Goal: Task Accomplishment & Management: Use online tool/utility

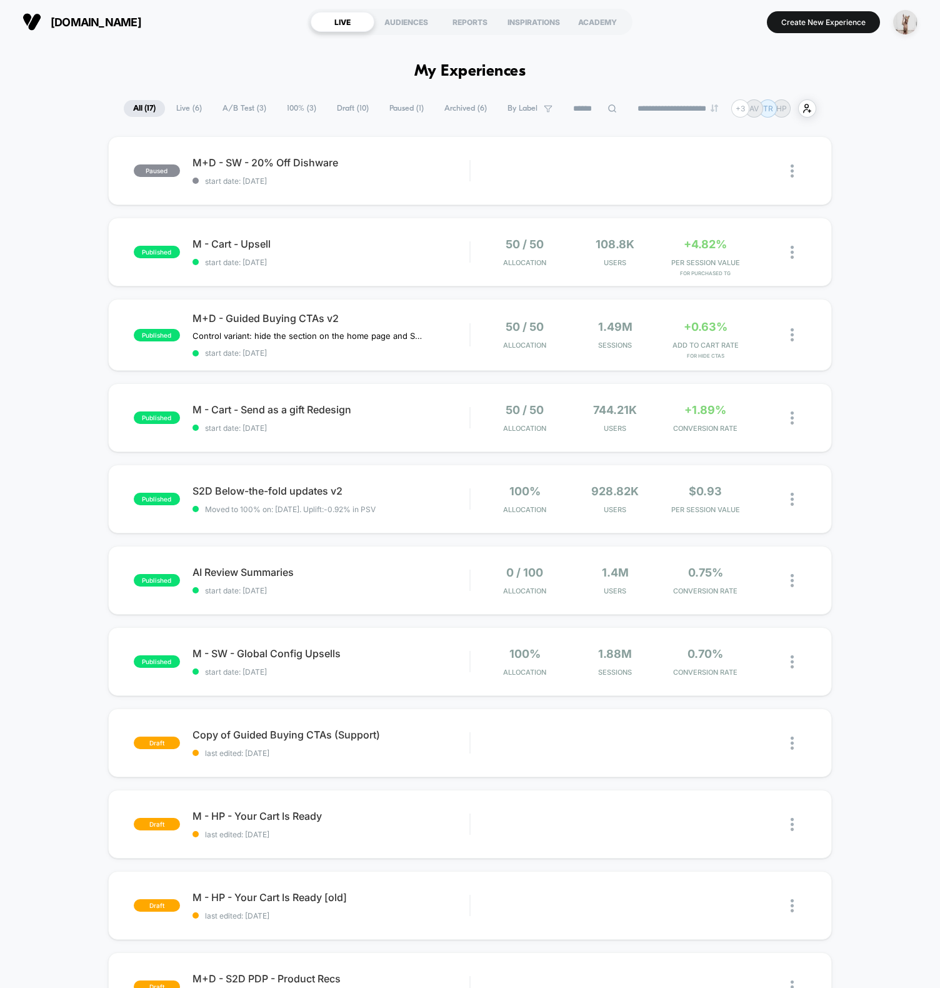
click at [791, 171] on img at bounding box center [792, 170] width 3 height 13
click at [721, 183] on div "Preview Link" at bounding box center [728, 186] width 113 height 28
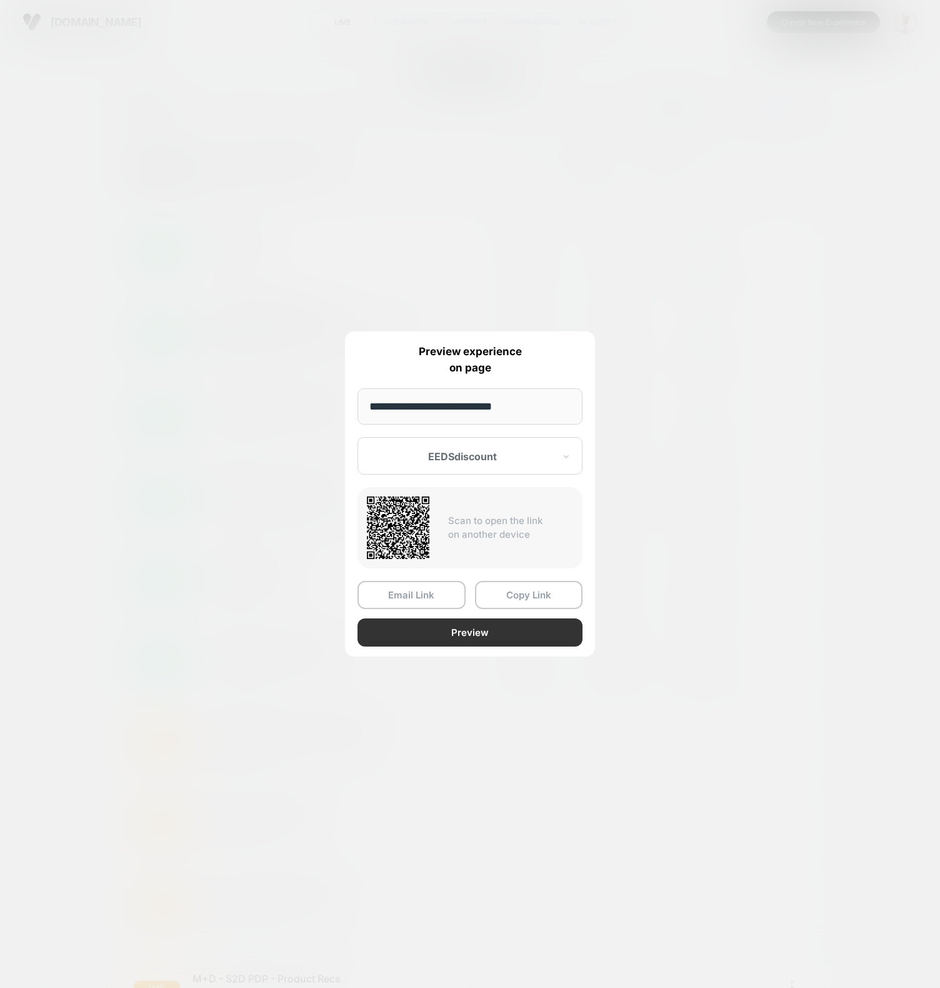
click at [443, 632] on button "Preview" at bounding box center [470, 632] width 225 height 28
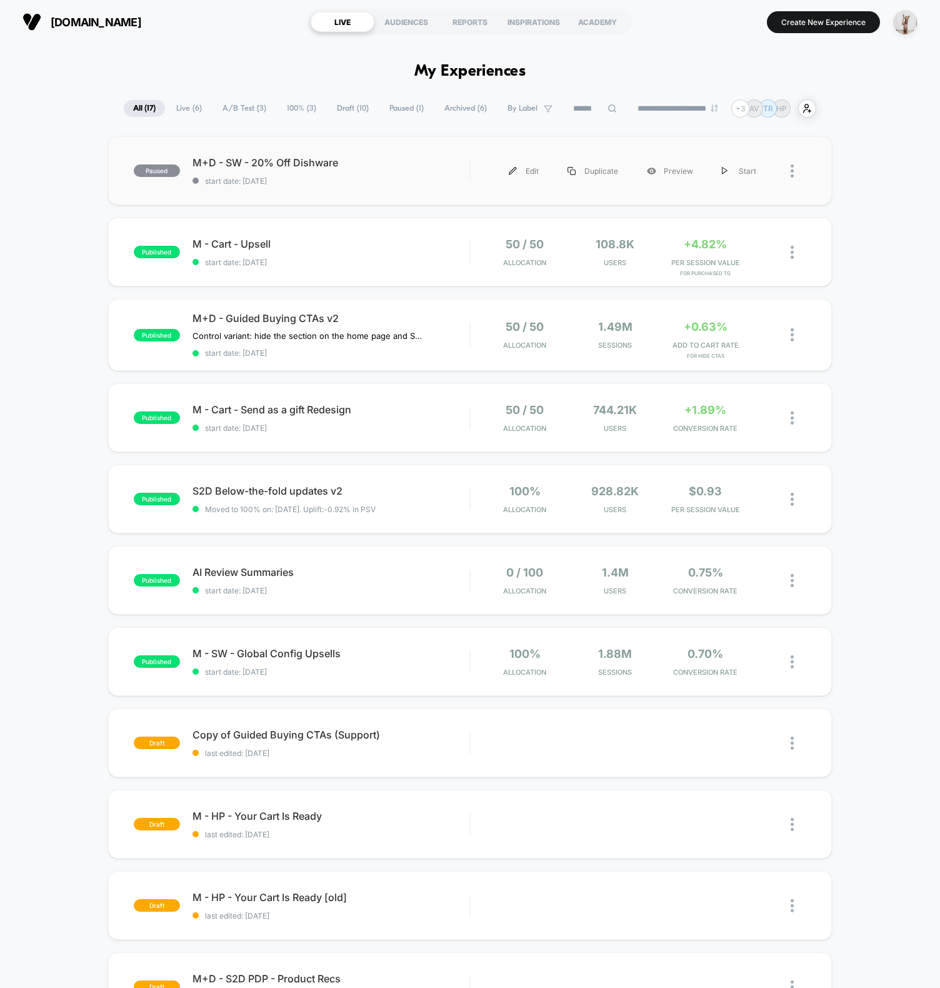
click at [249, 184] on span "start date: [DATE]" at bounding box center [331, 180] width 277 height 9
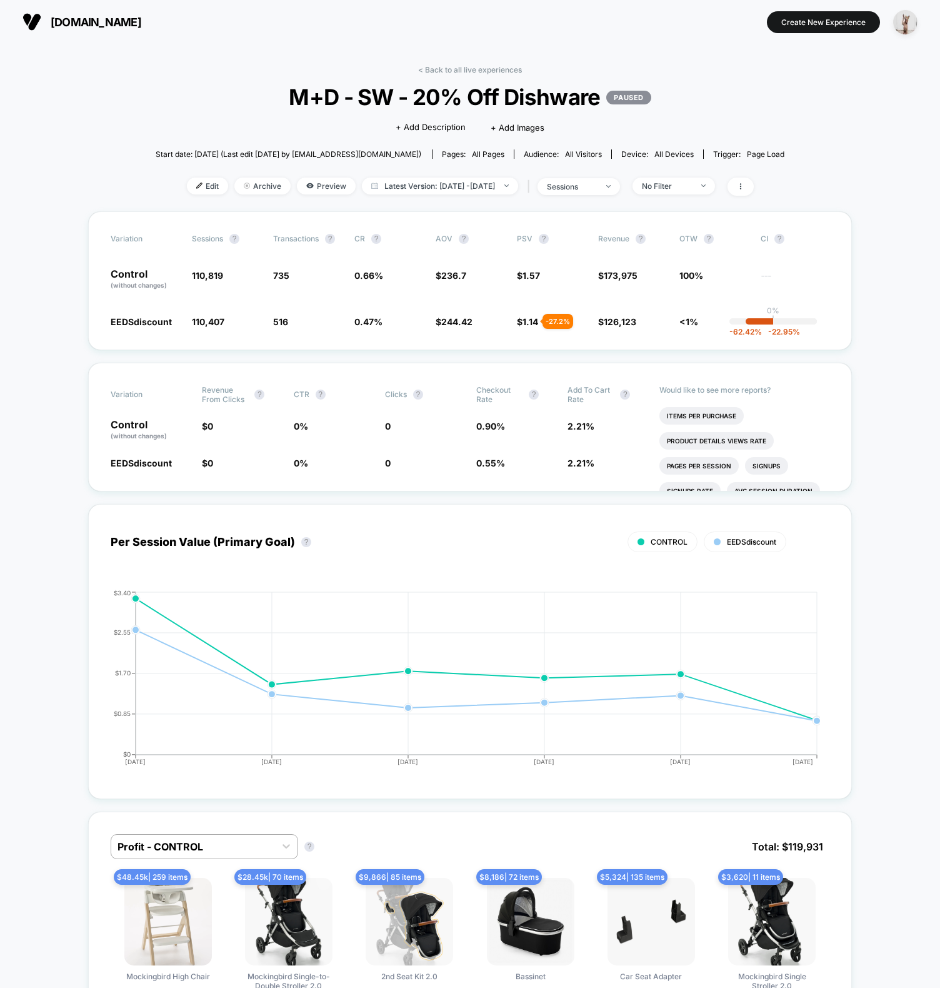
click at [249, 111] on div "< Back to all live experiences M+D - SW - 20% Off Dishware PAUSED Click to edit…" at bounding box center [470, 138] width 629 height 146
click at [95, 471] on div "Variation Revenue From Clicks ? CTR ? Clicks ? Checkout Rate ? Add To Cart Rate…" at bounding box center [470, 427] width 764 height 129
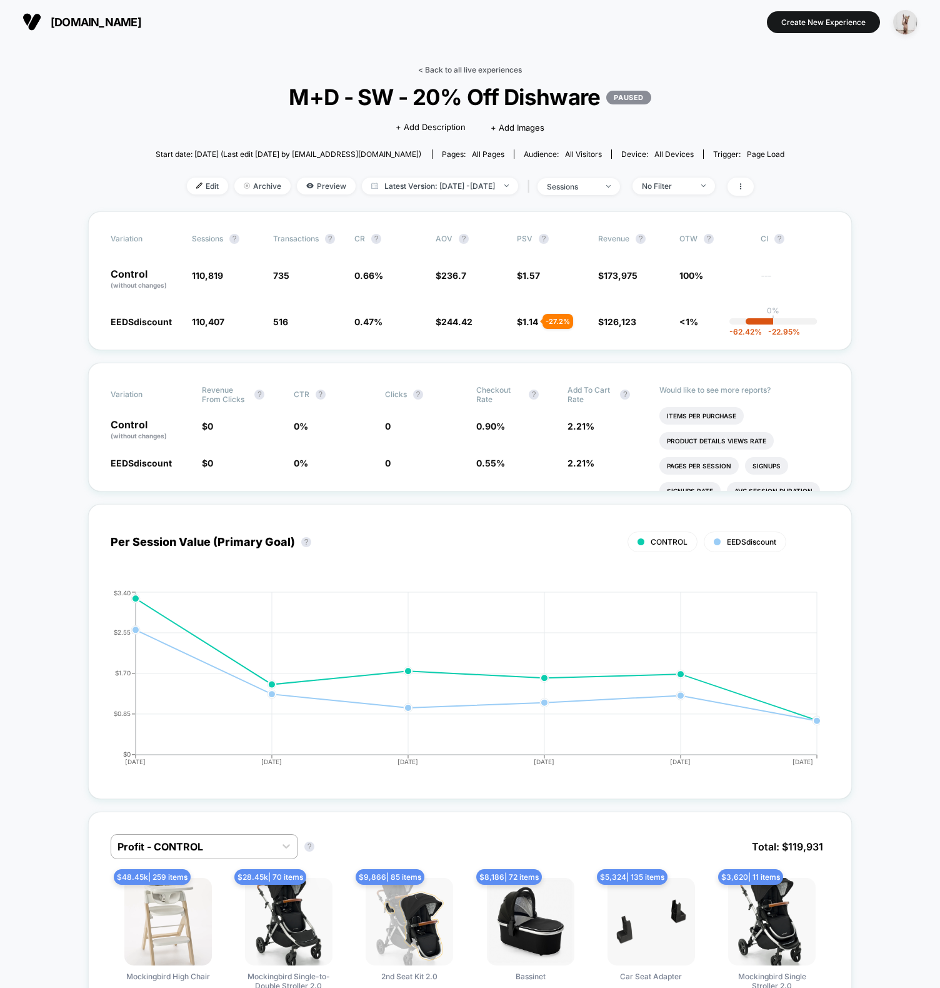
click at [443, 74] on div "< Back to all live experiences M+D - SW - 20% Off Dishware PAUSED Click to edit…" at bounding box center [470, 138] width 629 height 146
click at [445, 71] on link "< Back to all live experiences" at bounding box center [470, 69] width 104 height 9
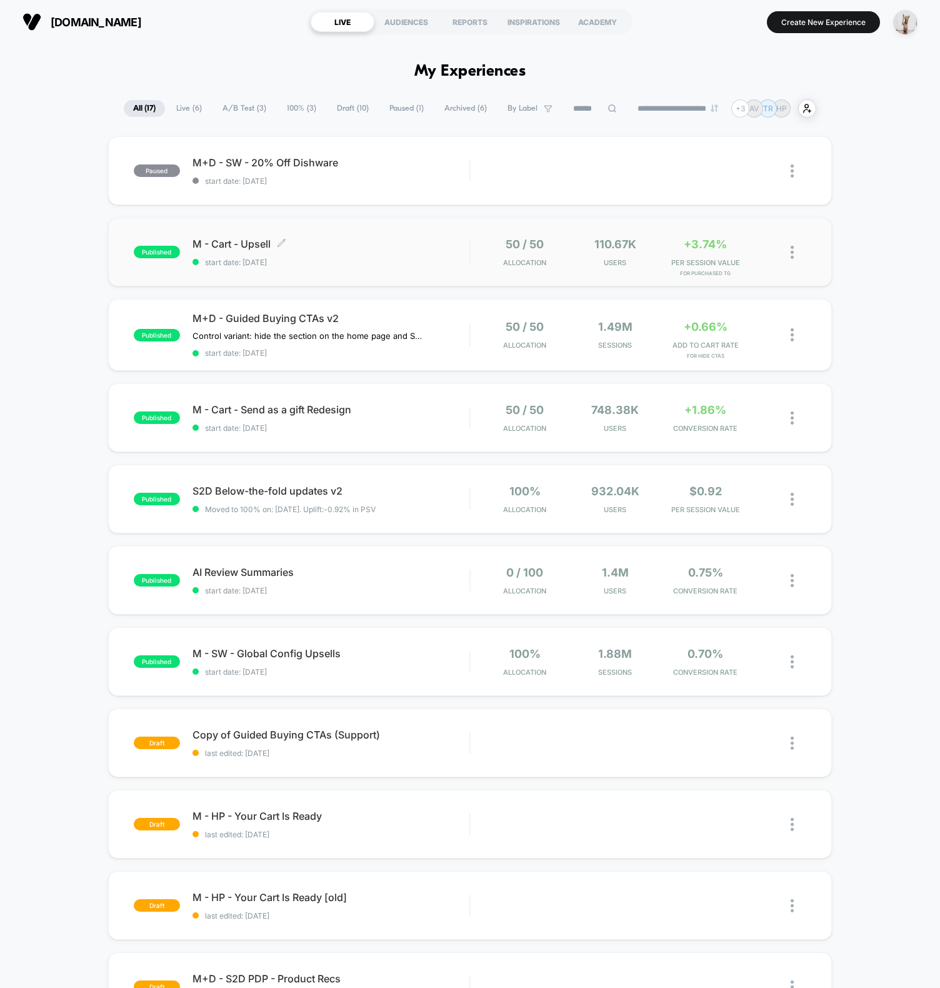
click at [454, 259] on span "start date: [DATE]" at bounding box center [331, 262] width 277 height 9
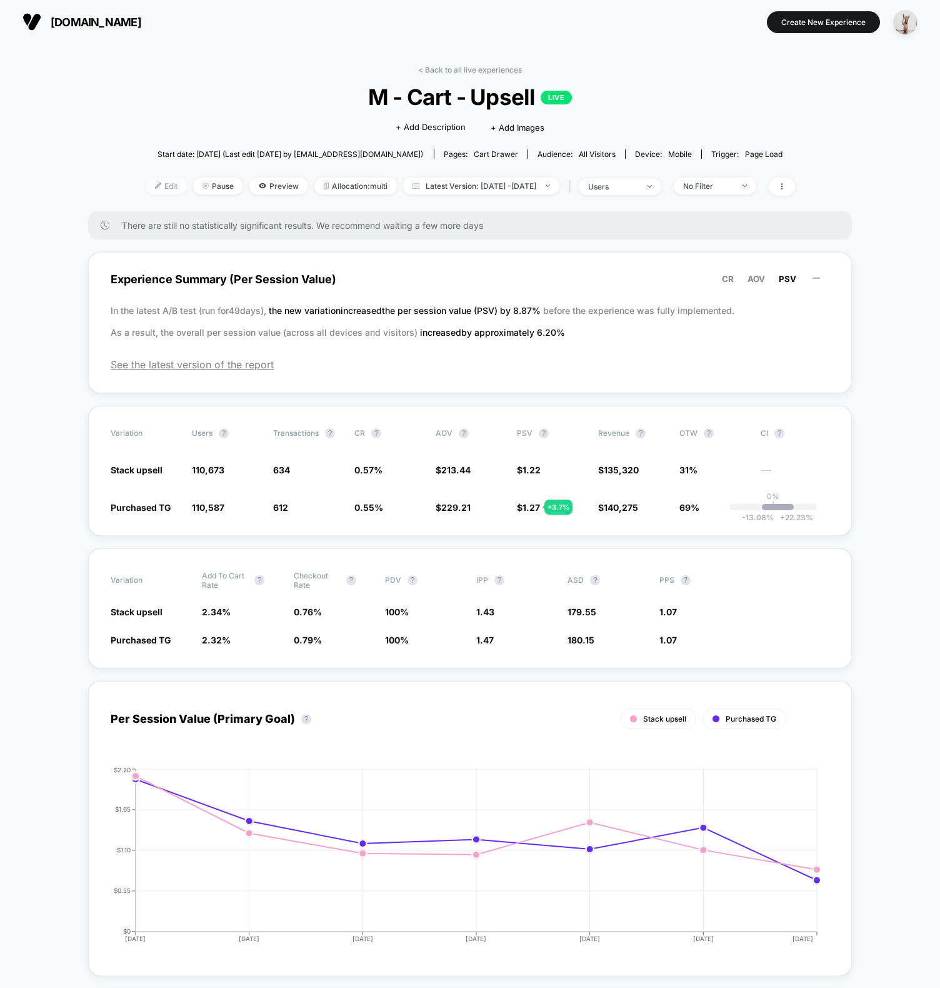
click at [146, 188] on span "Edit" at bounding box center [166, 186] width 41 height 17
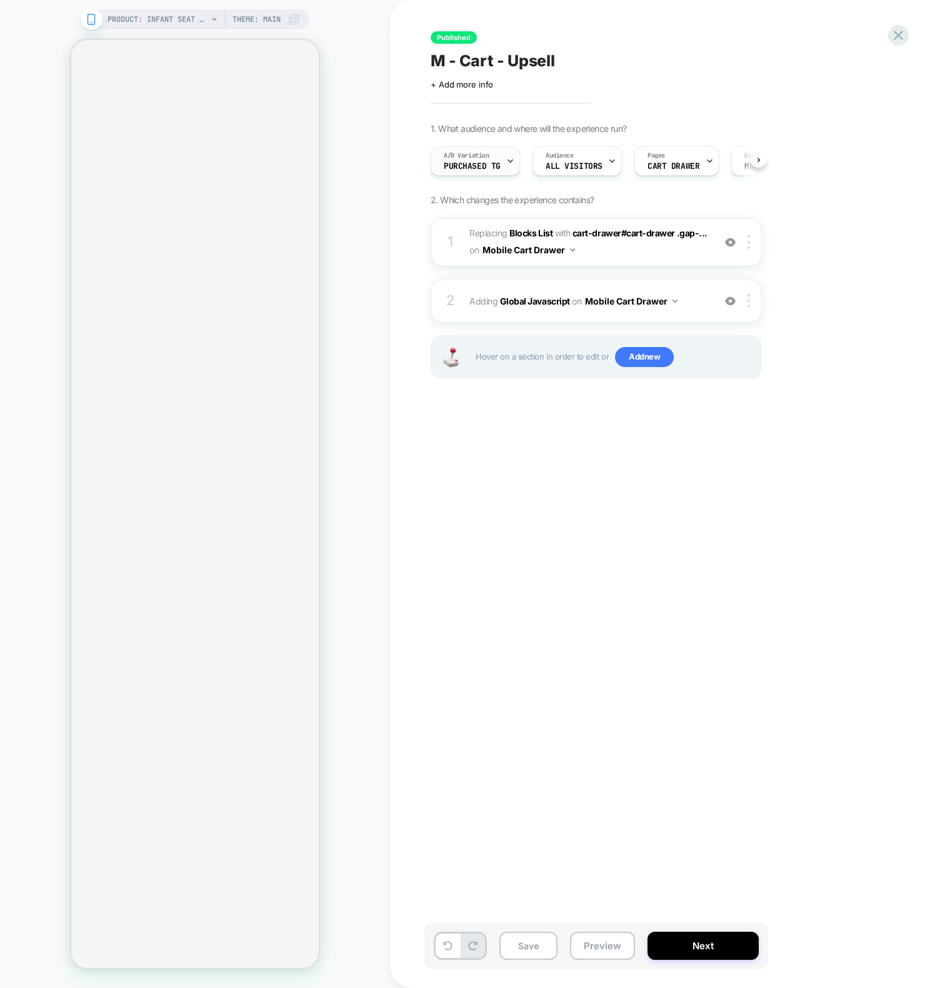
scroll to position [0, 1]
click at [659, 476] on div "Published M - Cart - Upsell Click to edit experience details + Add more info 1.…" at bounding box center [658, 494] width 469 height 963
click at [343, 93] on div "PRODUCT: Infant Seat Insert [stroller] PRODUCT: Infant Seat Insert [stroller] T…" at bounding box center [195, 494] width 390 height 963
click at [506, 158] on icon at bounding box center [510, 161] width 8 height 8
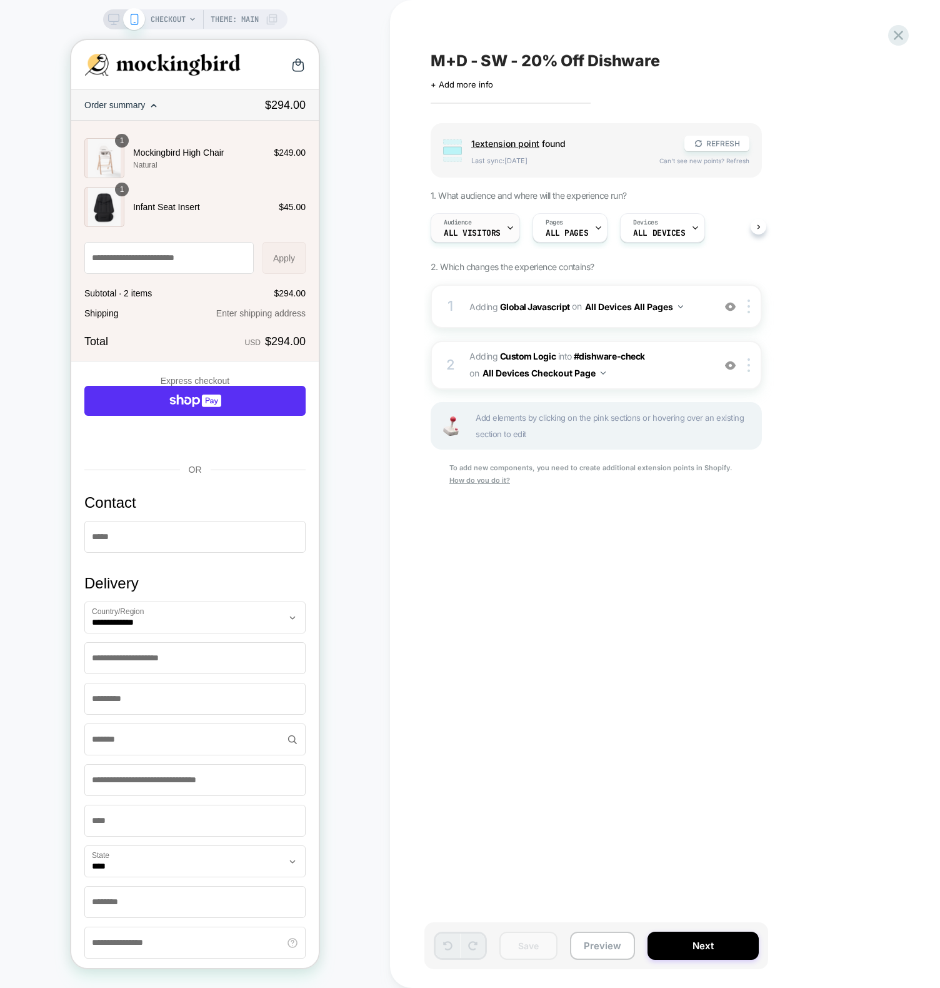
scroll to position [0, 1]
click at [893, 38] on icon at bounding box center [898, 35] width 17 height 17
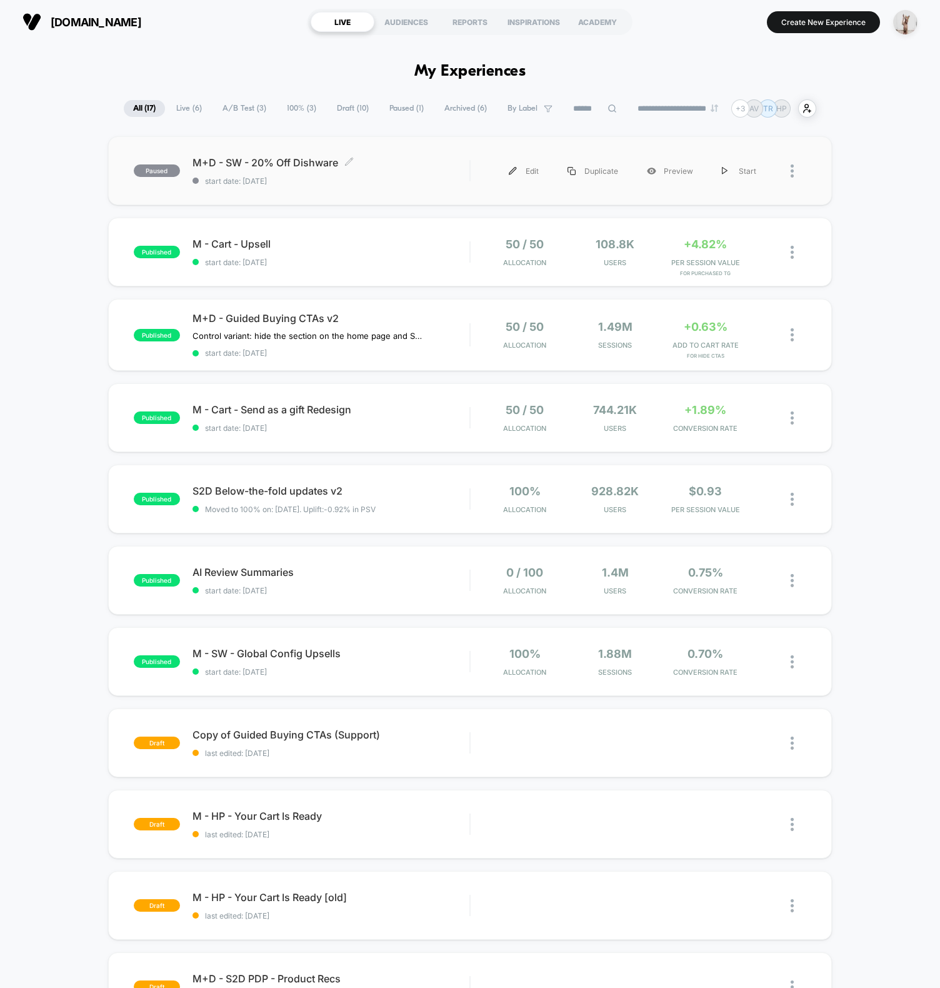
click at [384, 172] on div "M+D - SW - 20% Off Dishware Click to edit experience details Click to edit expe…" at bounding box center [331, 170] width 277 height 29
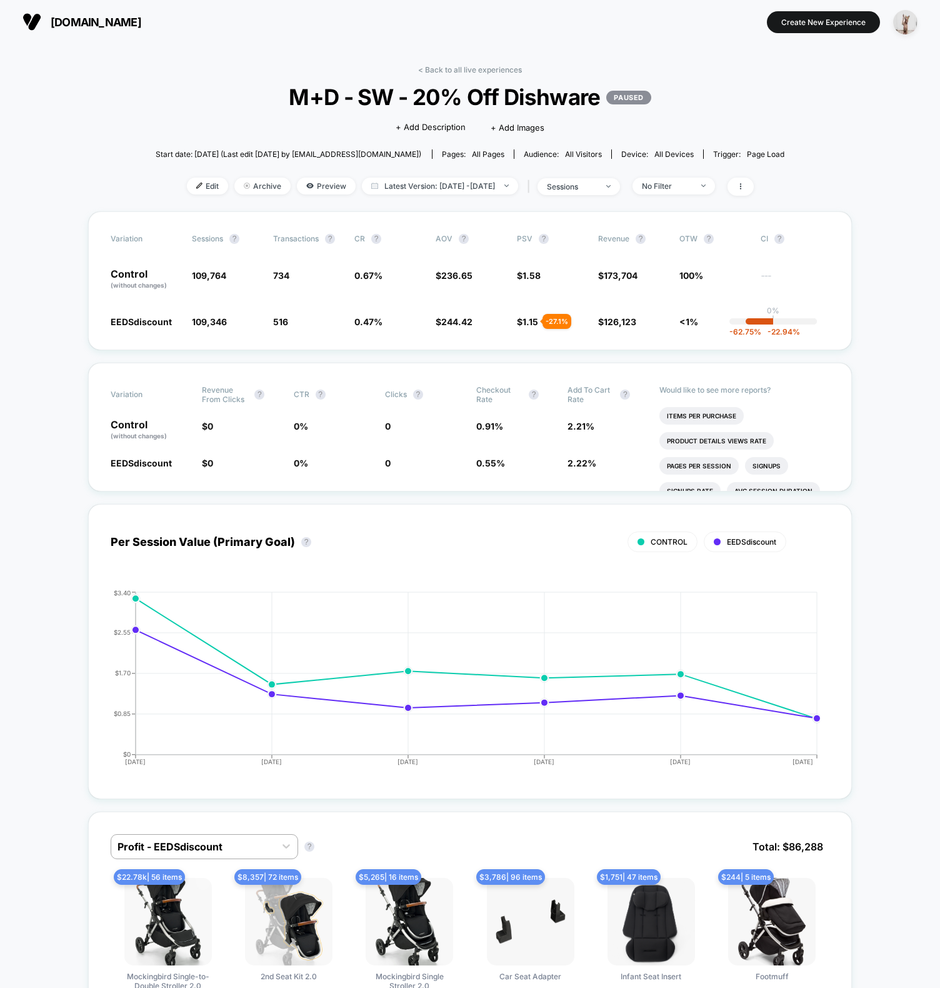
click at [211, 113] on div "< Back to all live experiences M+D - SW - 20% Off Dishware PAUSED Click to edit…" at bounding box center [470, 138] width 629 height 146
